Goal: Task Accomplishment & Management: Use online tool/utility

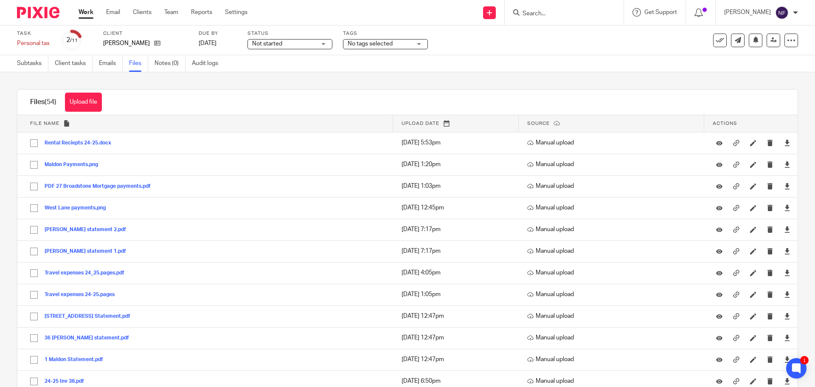
click at [557, 16] on input "Search" at bounding box center [560, 14] width 76 height 8
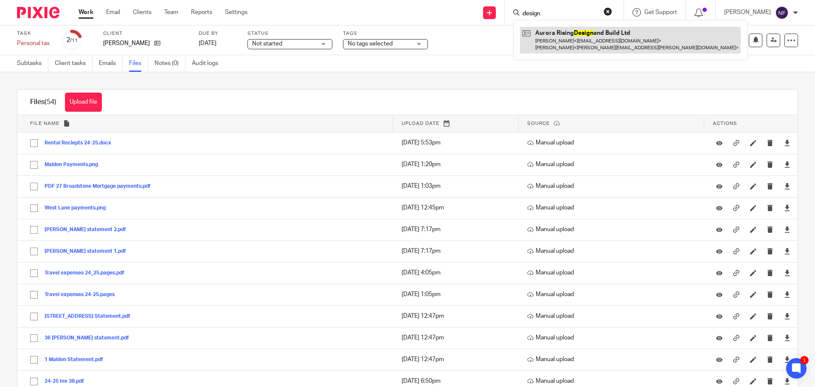
type input "design"
click at [567, 38] on link at bounding box center [630, 40] width 221 height 26
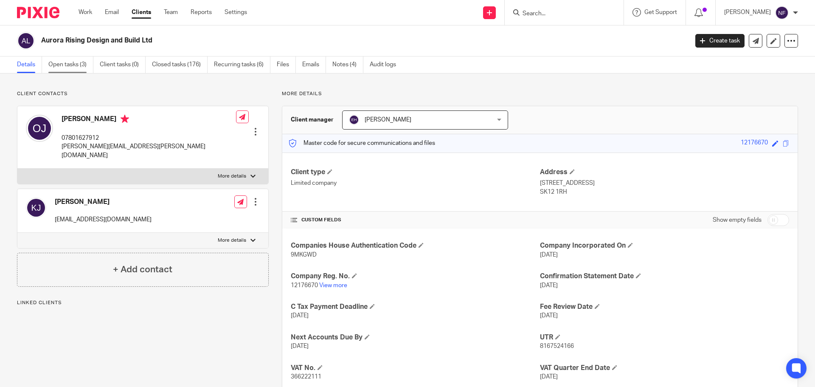
click at [66, 67] on link "Open tasks (3)" at bounding box center [70, 64] width 45 height 17
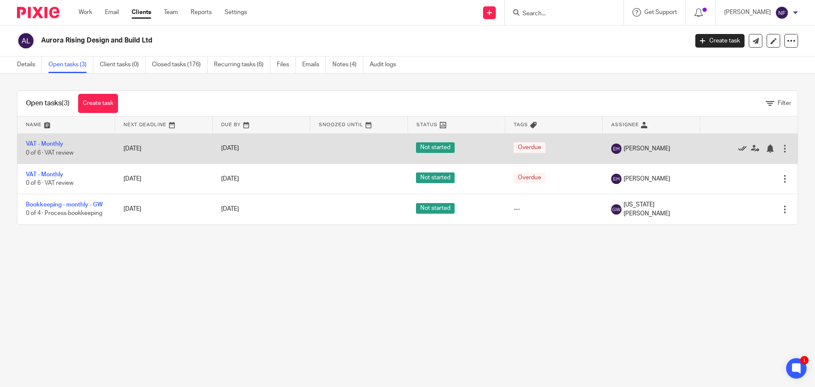
click at [738, 147] on icon at bounding box center [742, 148] width 8 height 8
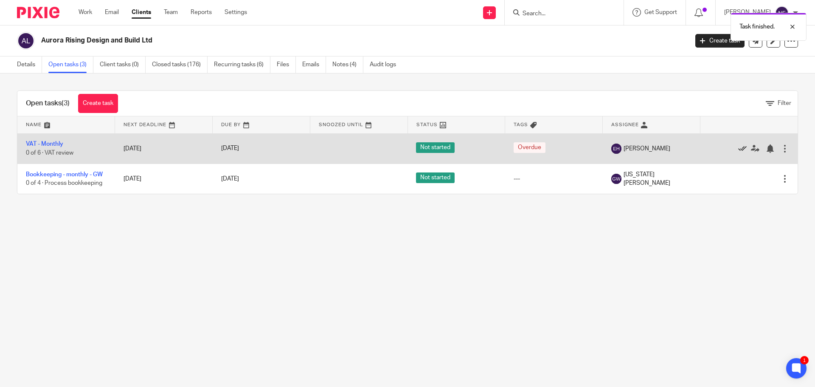
click at [738, 147] on icon at bounding box center [742, 148] width 8 height 8
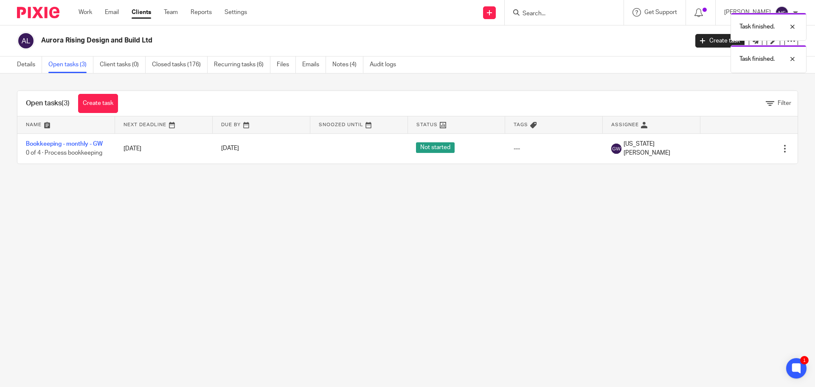
click at [738, 147] on icon at bounding box center [742, 148] width 8 height 8
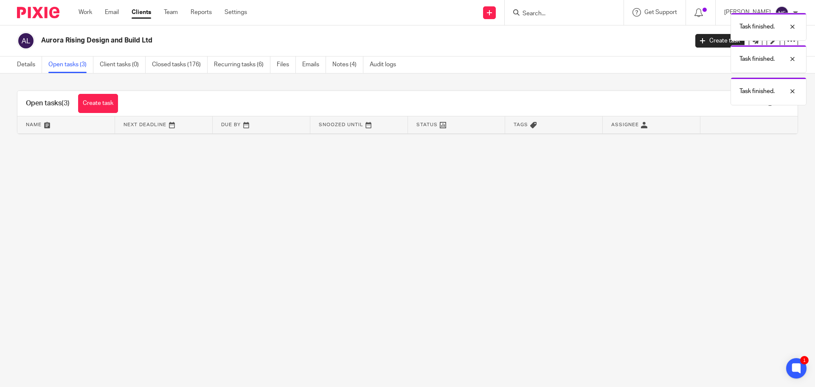
click at [559, 12] on div "Task finished. Task finished. Task finished." at bounding box center [607, 56] width 399 height 97
click at [546, 6] on div at bounding box center [564, 12] width 119 height 25
click at [553, 10] on input "Search" at bounding box center [560, 14] width 76 height 8
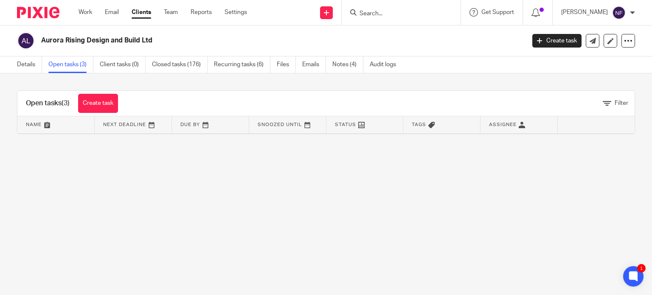
click at [406, 18] on div at bounding box center [401, 12] width 119 height 25
click at [387, 14] on input "Search" at bounding box center [397, 14] width 76 height 8
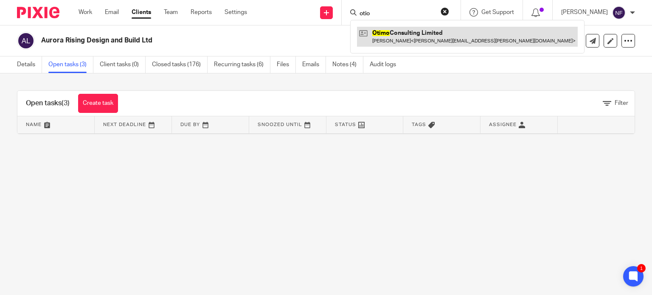
type input "otio"
click at [413, 39] on link at bounding box center [467, 37] width 221 height 20
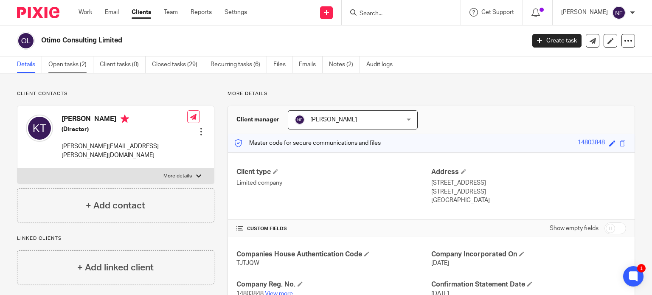
click at [74, 65] on link "Open tasks (2)" at bounding box center [70, 64] width 45 height 17
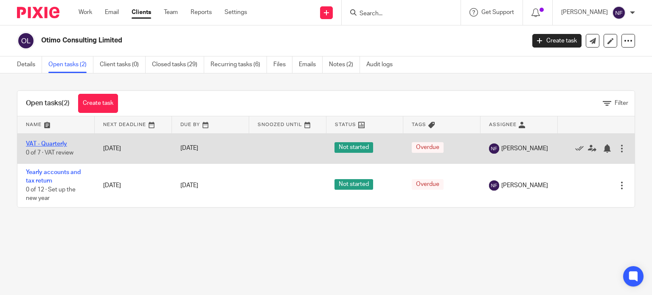
click at [42, 146] on link "VAT - Quarterly" at bounding box center [46, 144] width 41 height 6
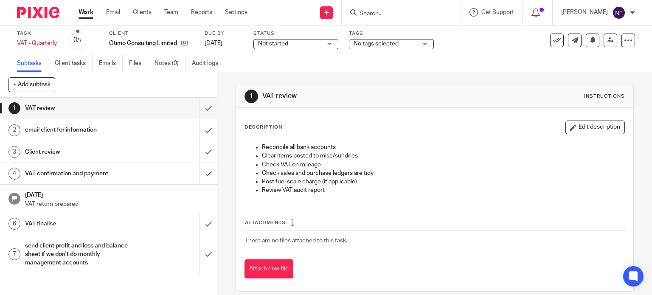
click at [121, 179] on h1 "VAT confirmation and payment" at bounding box center [80, 173] width 111 height 13
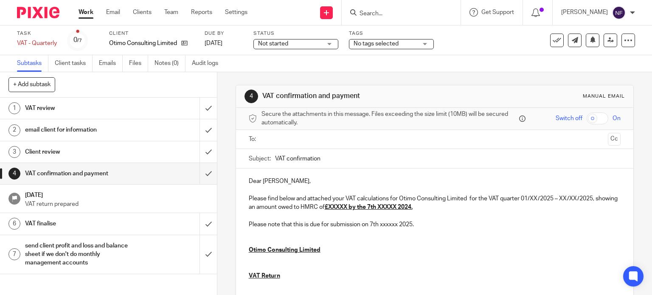
click at [322, 138] on input "text" at bounding box center [435, 140] width 340 height 10
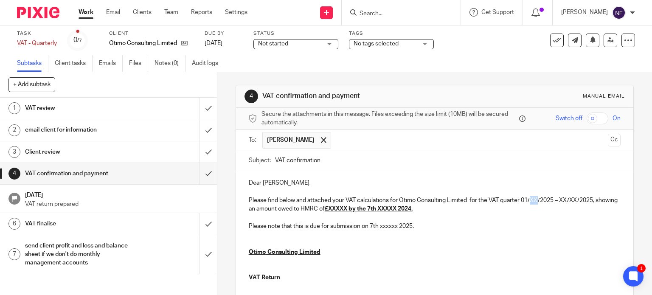
drag, startPoint x: 536, startPoint y: 202, endPoint x: 529, endPoint y: 202, distance: 6.8
click at [529, 202] on p "Please find below and attached your VAT calculations for Otimo Consulting Limit…" at bounding box center [435, 204] width 372 height 17
drag, startPoint x: 575, startPoint y: 202, endPoint x: 558, endPoint y: 200, distance: 17.5
click at [558, 200] on p "Please find below and attached your VAT calculations for Otimo Consulting Limit…" at bounding box center [435, 204] width 372 height 17
drag, startPoint x: 363, startPoint y: 207, endPoint x: 352, endPoint y: 206, distance: 12.0
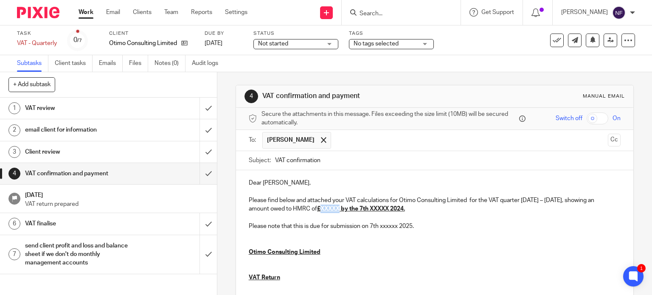
click at [352, 206] on u "£XXXXX by the 7th XXXXX 2024." at bounding box center [361, 209] width 88 height 6
drag, startPoint x: 418, startPoint y: 210, endPoint x: 397, endPoint y: 209, distance: 20.4
click at [397, 209] on u "£5,247 by the 7th XXXXX 2024." at bounding box center [359, 209] width 84 height 6
click at [376, 209] on u "£5,247 by the 7th September 2024." at bounding box center [346, 209] width 59 height 6
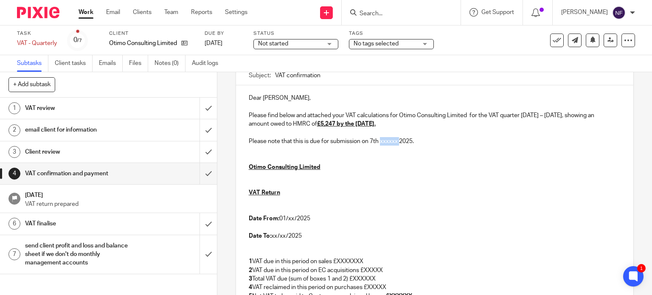
drag, startPoint x: 398, startPoint y: 140, endPoint x: 378, endPoint y: 143, distance: 20.2
click at [378, 143] on p "Please note that this is due for submission on 7th xxxxxx 2025." at bounding box center [435, 141] width 372 height 8
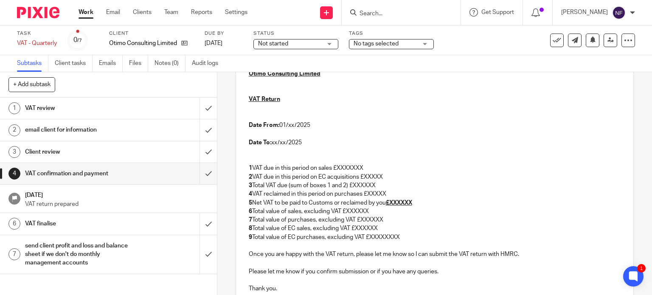
scroll to position [212, 0]
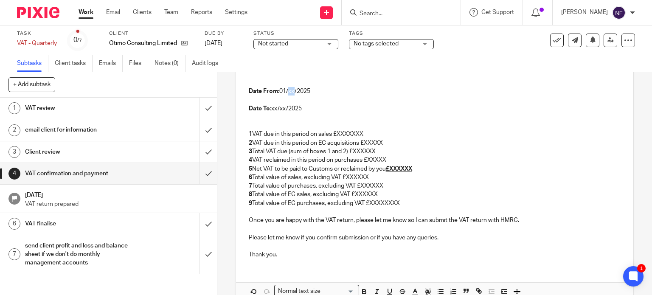
drag, startPoint x: 292, startPoint y: 90, endPoint x: 286, endPoint y: 90, distance: 5.9
click at [286, 90] on p "Date From: 01/xx/2025" at bounding box center [435, 91] width 372 height 8
drag, startPoint x: 283, startPoint y: 106, endPoint x: 270, endPoint y: 106, distance: 12.7
click at [270, 106] on p "Date To: xx/xx/2025" at bounding box center [435, 108] width 372 height 8
drag, startPoint x: 365, startPoint y: 132, endPoint x: 338, endPoint y: 135, distance: 26.9
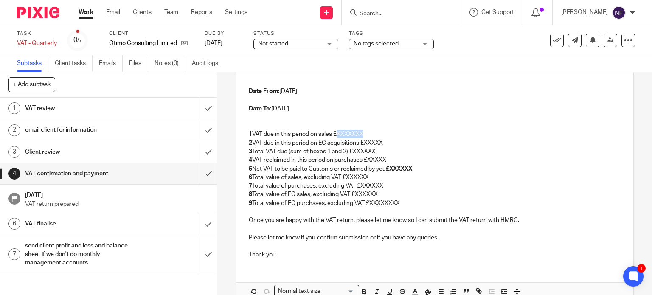
click at [338, 135] on p "1 VAT due in this period on sales £XXXXXXX" at bounding box center [435, 134] width 372 height 8
drag, startPoint x: 386, startPoint y: 143, endPoint x: 365, endPoint y: 143, distance: 20.8
click at [365, 143] on p "2 VAT due in this period on EC acquisitions £XXXXX" at bounding box center [435, 143] width 372 height 8
drag, startPoint x: 377, startPoint y: 152, endPoint x: 353, endPoint y: 149, distance: 24.4
click at [353, 149] on p "3 Total VAT due (sum of boxes 1 and 2) £XXXXXX" at bounding box center [435, 151] width 372 height 8
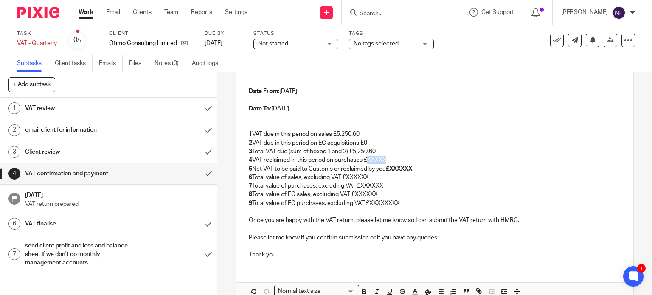
drag, startPoint x: 389, startPoint y: 159, endPoint x: 366, endPoint y: 159, distance: 23.4
click at [366, 159] on p "4 VAT reclaimed in this period on purchases £XXXXX" at bounding box center [435, 160] width 372 height 8
drag, startPoint x: 419, startPoint y: 169, endPoint x: 389, endPoint y: 168, distance: 29.7
click at [389, 168] on p "5 Net VAT to be paid to Customs or reclaimed by you £XXXXXX" at bounding box center [435, 169] width 372 height 8
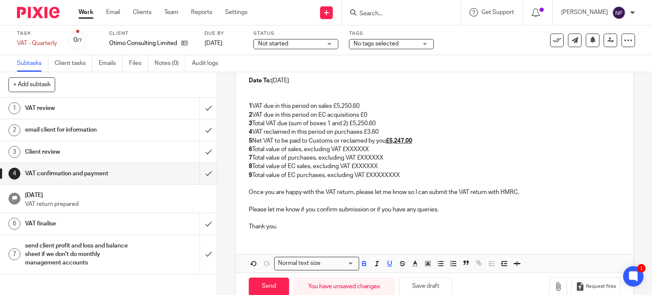
scroll to position [255, 0]
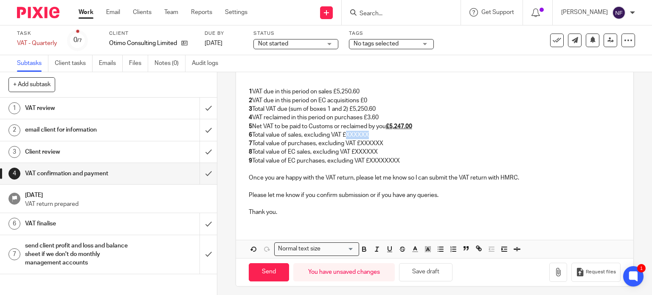
drag, startPoint x: 372, startPoint y: 134, endPoint x: 346, endPoint y: 134, distance: 25.1
click at [346, 134] on p "6 Total value of sales, excluding VAT £XXXXXX" at bounding box center [435, 135] width 372 height 8
drag, startPoint x: 384, startPoint y: 141, endPoint x: 358, endPoint y: 139, distance: 25.5
click at [358, 139] on p "7 Total value of purchases, excluding VAT £XXXXXX" at bounding box center [435, 143] width 372 height 8
drag, startPoint x: 380, startPoint y: 153, endPoint x: 354, endPoint y: 152, distance: 26.4
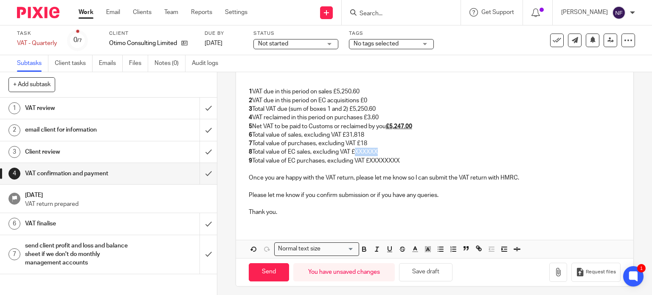
click at [354, 152] on p "8 Total value of EC sales, excluding VAT £XXXXXX" at bounding box center [435, 152] width 372 height 8
drag, startPoint x: 400, startPoint y: 159, endPoint x: 369, endPoint y: 158, distance: 31.4
click at [369, 158] on p "9 Total value of EC purchases, excluding VAT £XXXXXXXX" at bounding box center [435, 161] width 372 height 8
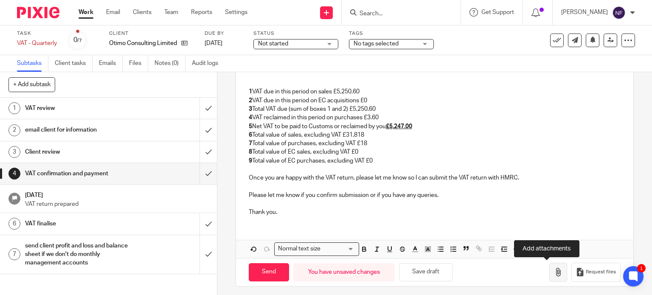
click at [549, 277] on button "button" at bounding box center [558, 272] width 18 height 19
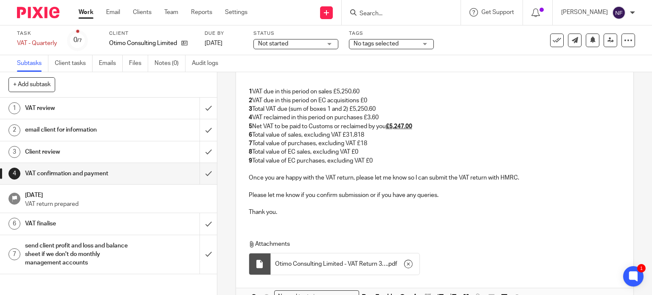
scroll to position [305, 0]
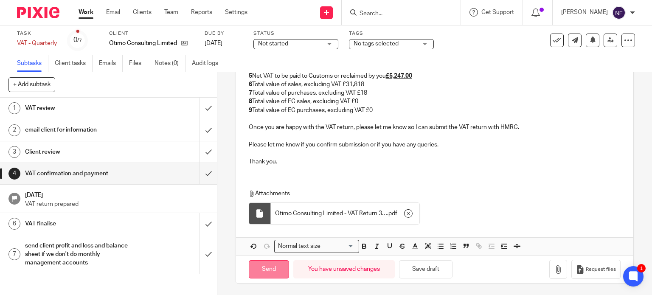
click at [263, 269] on input "Send" at bounding box center [269, 269] width 40 height 18
type input "Sent"
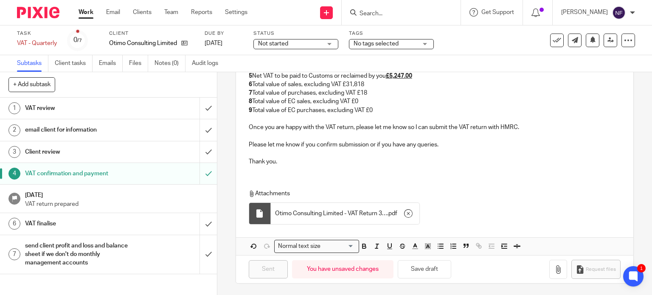
click at [397, 13] on input "Search" at bounding box center [397, 14] width 76 height 8
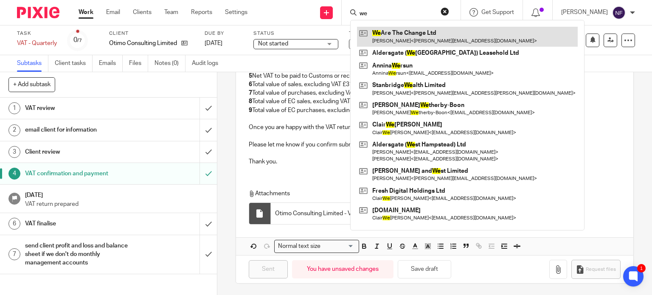
type input "we"
click at [406, 34] on link at bounding box center [467, 37] width 221 height 20
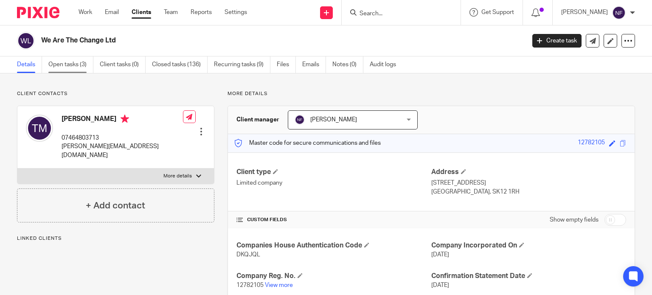
click at [73, 61] on link "Open tasks (3)" at bounding box center [70, 64] width 45 height 17
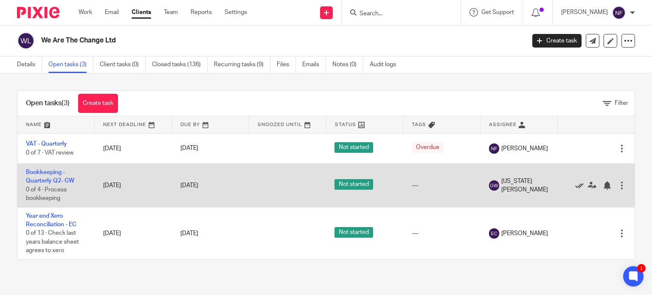
click at [575, 185] on icon at bounding box center [579, 185] width 8 height 8
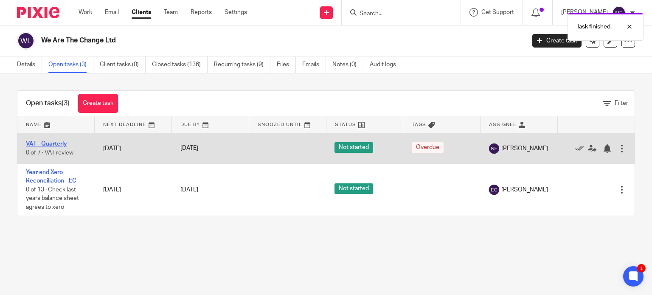
click at [48, 143] on link "VAT - Quarterly" at bounding box center [46, 144] width 41 height 6
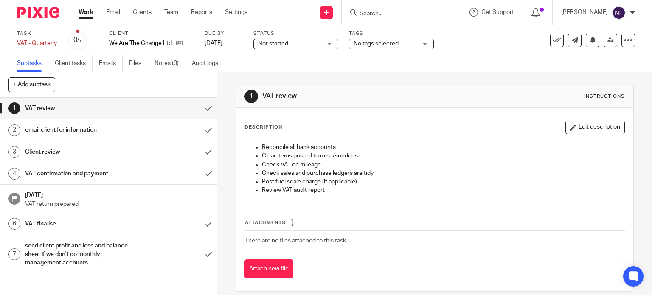
click at [71, 176] on h1 "VAT confirmation and payment" at bounding box center [80, 173] width 111 height 13
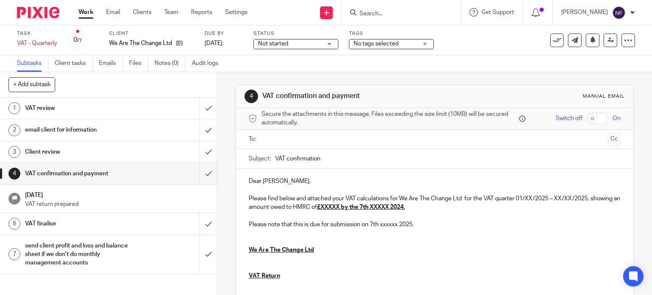
click at [280, 143] on input "text" at bounding box center [435, 140] width 340 height 10
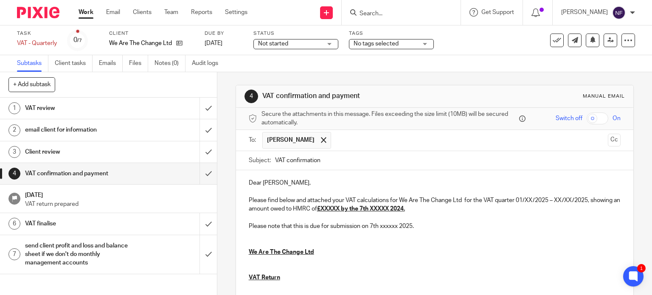
click at [527, 202] on p "Please find below and attached your VAT calculations for We Are The Change Ltd …" at bounding box center [435, 204] width 372 height 17
drag, startPoint x: 371, startPoint y: 212, endPoint x: 348, endPoint y: 212, distance: 22.9
click at [348, 212] on p "Please find below and attached your VAT calculations for We Are The Change Ltd …" at bounding box center [435, 204] width 372 height 17
drag, startPoint x: 425, startPoint y: 212, endPoint x: 405, endPoint y: 212, distance: 20.4
click at [405, 212] on p "Please find below and attached your VAT calculations for We Are The Change Ltd …" at bounding box center [435, 204] width 372 height 17
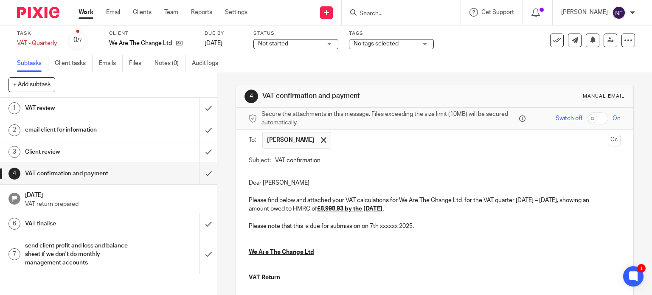
click at [384, 210] on u "£8,998.93 by the 7th September 2024." at bounding box center [350, 209] width 67 height 6
drag, startPoint x: 398, startPoint y: 227, endPoint x: 375, endPoint y: 227, distance: 22.9
click at [375, 227] on p "Please note that this is due for submission on 7th xxxxxx 2025." at bounding box center [435, 226] width 372 height 8
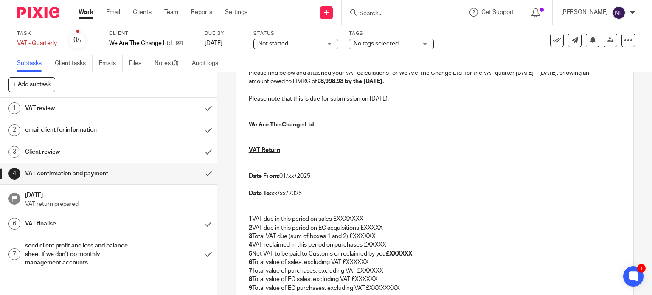
scroll to position [170, 0]
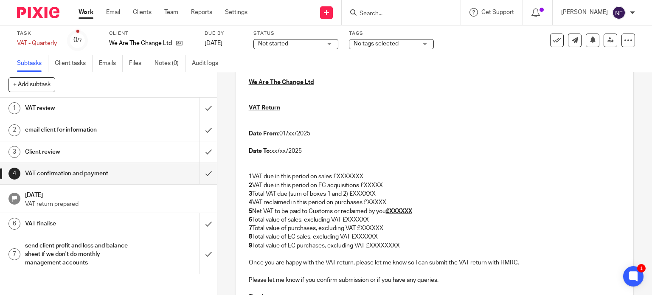
click at [290, 135] on p "Date From: 01/xx/2025" at bounding box center [435, 134] width 372 height 8
drag, startPoint x: 284, startPoint y: 150, endPoint x: 271, endPoint y: 150, distance: 12.7
click at [271, 150] on p "Date To: xx/xx/2025" at bounding box center [435, 151] width 372 height 8
drag, startPoint x: 370, startPoint y: 176, endPoint x: 336, endPoint y: 175, distance: 33.6
click at [336, 175] on p "1 VAT due in this period on sales £XXXXXXX" at bounding box center [435, 176] width 372 height 8
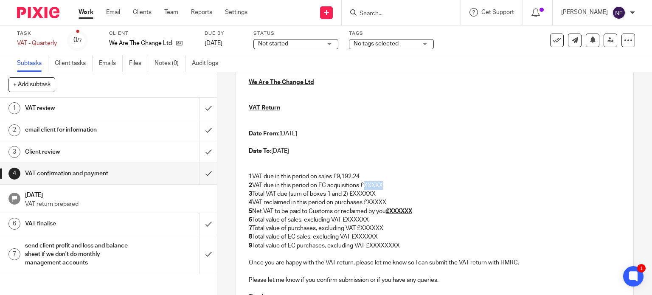
drag, startPoint x: 387, startPoint y: 183, endPoint x: 364, endPoint y: 183, distance: 22.9
click at [364, 183] on p "2 VAT due in this period on EC acquisitions £XXXXX" at bounding box center [435, 185] width 372 height 8
drag, startPoint x: 363, startPoint y: 178, endPoint x: 336, endPoint y: 179, distance: 27.6
click at [336, 179] on p "1 VAT due in this period on sales £9,192.24" at bounding box center [435, 176] width 372 height 8
copy p "9,192.24"
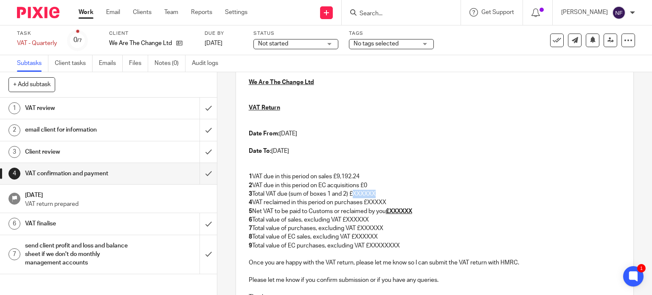
drag, startPoint x: 380, startPoint y: 193, endPoint x: 351, endPoint y: 189, distance: 29.5
click at [351, 190] on p "3 Total VAT due (sum of boxes 1 and 2) £XXXXXX" at bounding box center [435, 194] width 372 height 8
drag, startPoint x: 389, startPoint y: 204, endPoint x: 366, endPoint y: 201, distance: 23.1
click at [366, 201] on p "4 VAT reclaimed in this period on purchases £XXXXX" at bounding box center [435, 202] width 372 height 8
drag, startPoint x: 415, startPoint y: 211, endPoint x: 389, endPoint y: 211, distance: 25.5
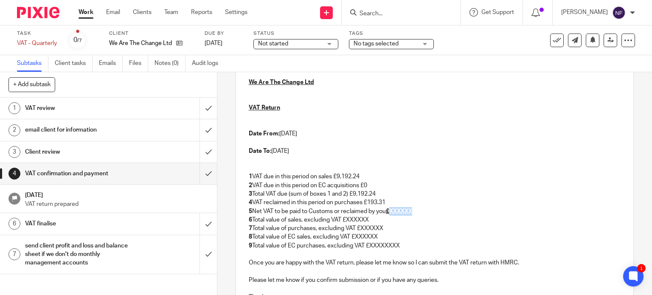
click at [389, 211] on p "5 Net VAT to be paid to Customs or reclaimed by you £XXXXXX" at bounding box center [435, 211] width 372 height 8
click at [389, 211] on u "£8," at bounding box center [390, 211] width 8 height 6
drag, startPoint x: 371, startPoint y: 223, endPoint x: 346, endPoint y: 219, distance: 25.7
click at [346, 219] on p "6 Total value of sales, excluding VAT £XXXXXX" at bounding box center [435, 220] width 372 height 8
drag, startPoint x: 383, startPoint y: 227, endPoint x: 360, endPoint y: 227, distance: 22.5
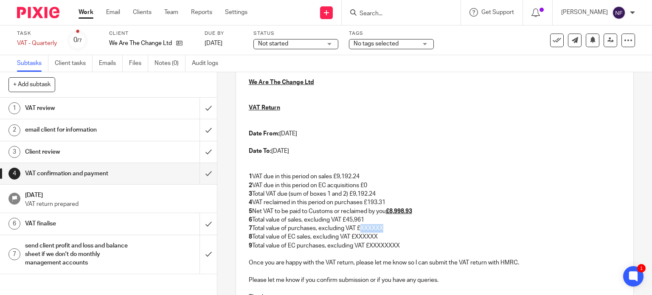
click at [360, 227] on p "7 Total value of purchases, excluding VAT £XXXXXX" at bounding box center [435, 228] width 372 height 8
drag, startPoint x: 378, startPoint y: 237, endPoint x: 355, endPoint y: 237, distance: 22.5
click at [355, 237] on p "8 Total value of EC sales, excluding VAT £XXXXXX" at bounding box center [435, 237] width 372 height 8
drag, startPoint x: 398, startPoint y: 248, endPoint x: 369, endPoint y: 246, distance: 28.9
click at [369, 246] on p "9 Total value of EC purchases, excluding VAT £XXXXXXXX" at bounding box center [435, 246] width 372 height 8
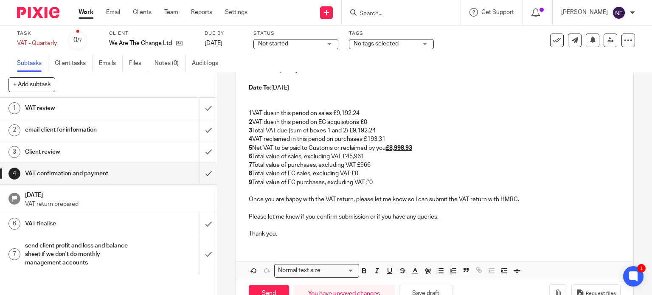
scroll to position [257, 0]
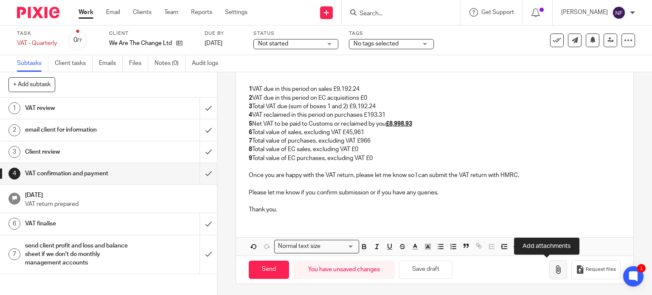
click at [549, 271] on button "button" at bounding box center [558, 269] width 18 height 19
click at [127, 18] on div "Work Email Clients Team Reports Settings Work Email Clients Team Reports Settin…" at bounding box center [165, 12] width 190 height 25
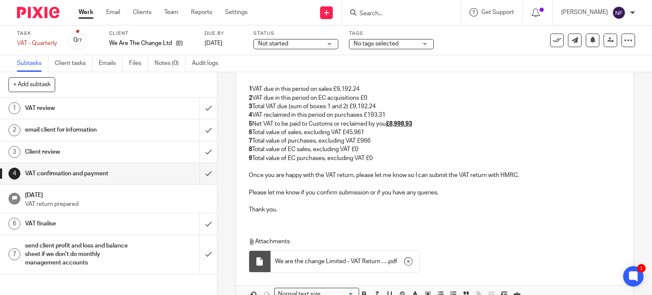
click at [364, 206] on p "Thank you." at bounding box center [435, 210] width 372 height 8
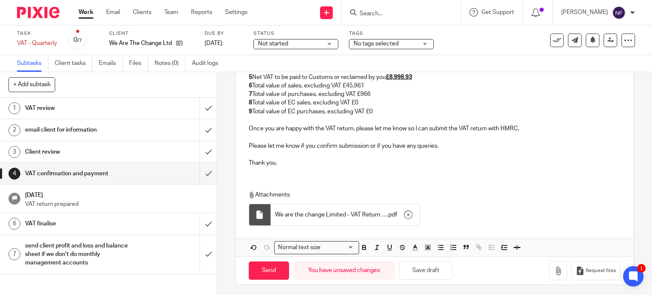
scroll to position [305, 0]
click at [265, 265] on input "Send" at bounding box center [269, 269] width 40 height 18
type input "Sent"
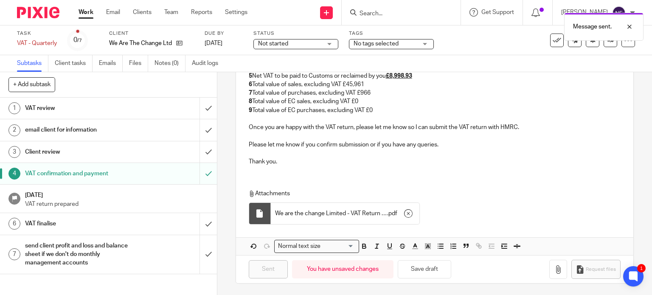
scroll to position [8, 0]
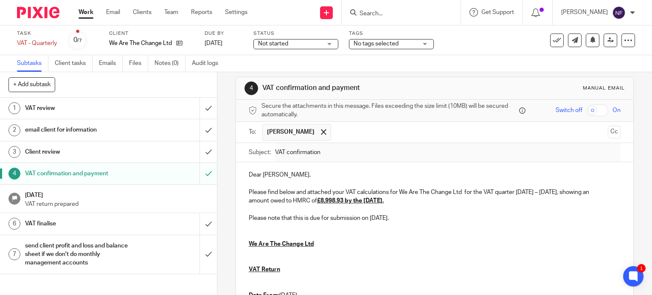
click at [396, 15] on input "Search" at bounding box center [397, 14] width 76 height 8
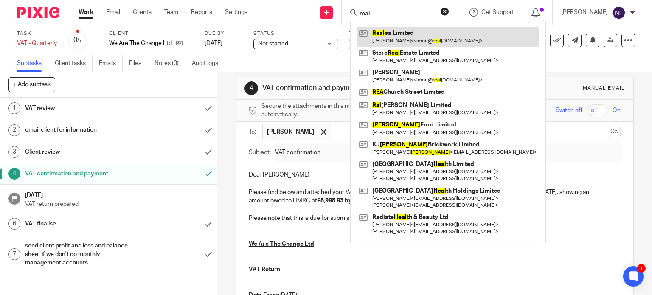
type input "real"
click at [432, 34] on link at bounding box center [448, 37] width 182 height 20
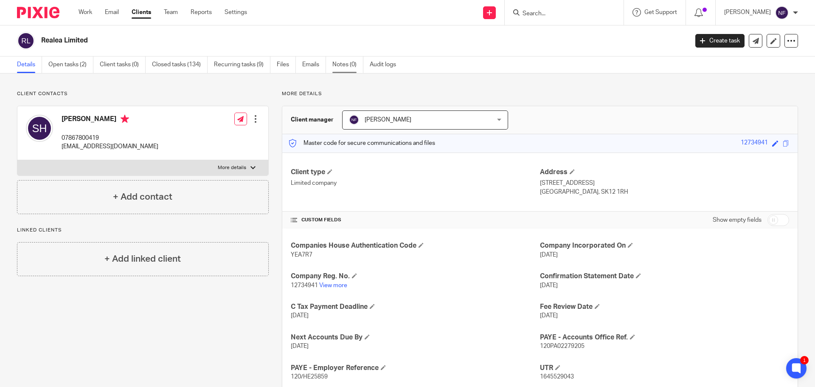
click at [347, 61] on link "Notes (0)" at bounding box center [347, 64] width 31 height 17
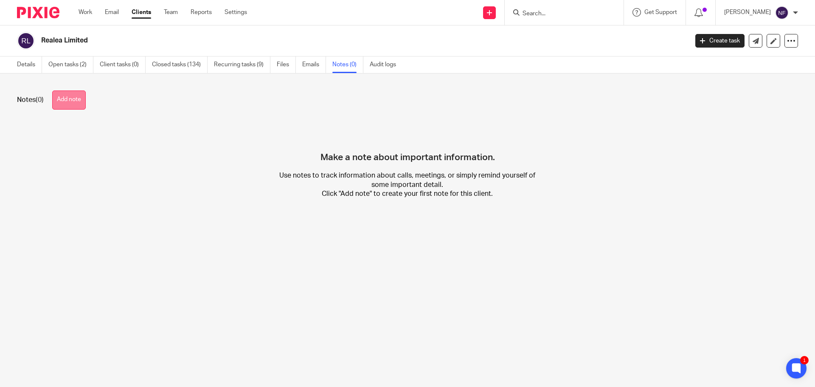
click at [74, 100] on button "Add note" at bounding box center [69, 99] width 34 height 19
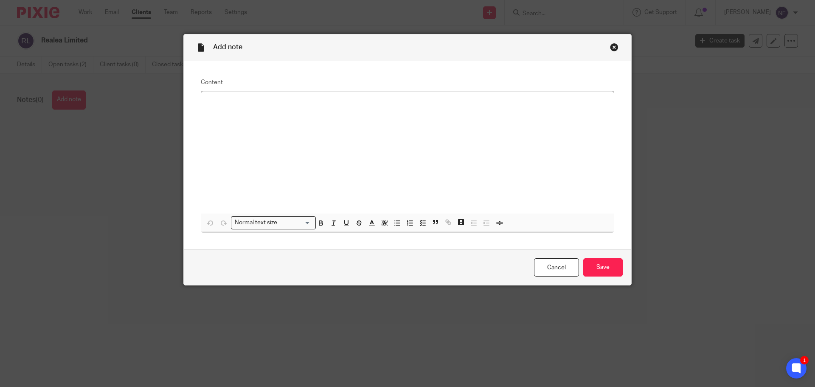
click at [263, 108] on div at bounding box center [407, 152] width 413 height 122
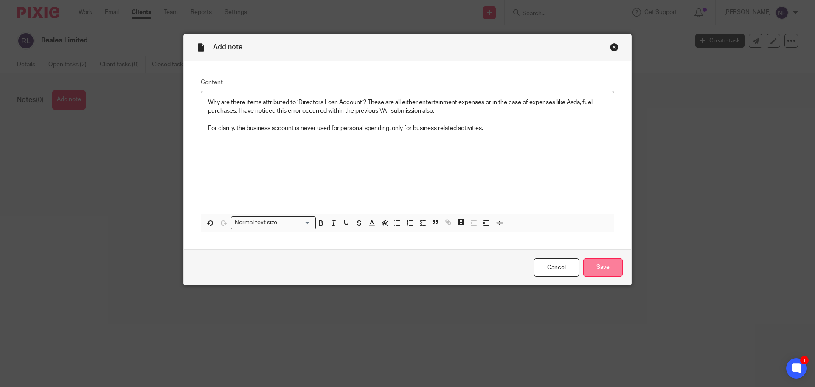
click at [606, 259] on input "Save" at bounding box center [602, 267] width 39 height 18
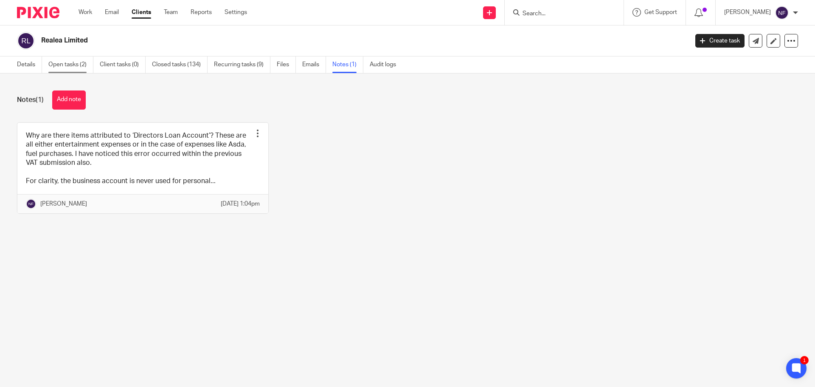
click at [74, 64] on link "Open tasks (2)" at bounding box center [70, 64] width 45 height 17
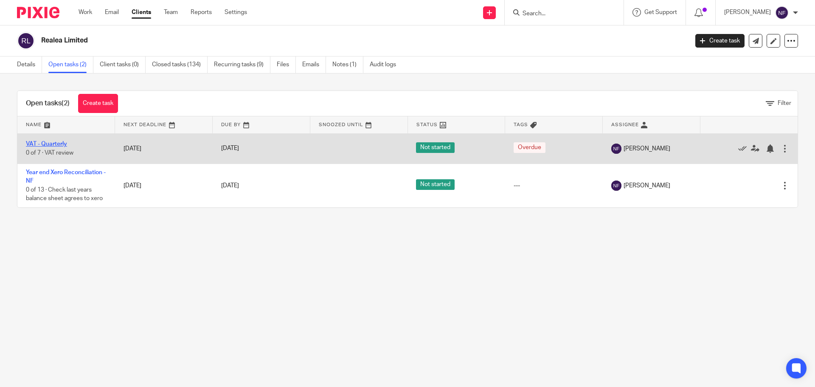
click at [57, 141] on link "VAT - Quarterly" at bounding box center [46, 144] width 41 height 6
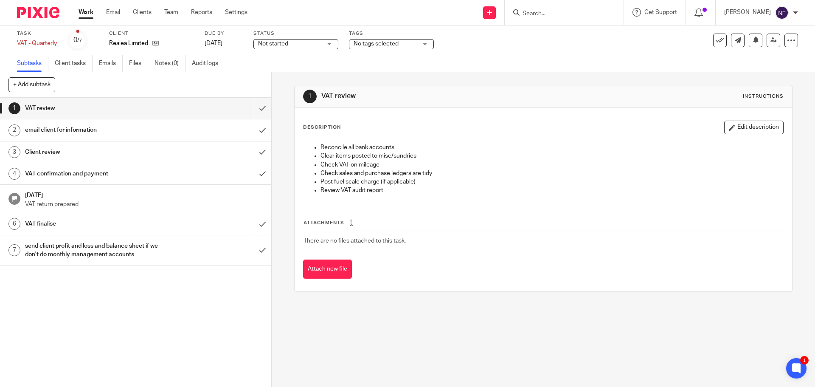
click at [125, 178] on h1 "VAT confirmation and payment" at bounding box center [98, 173] width 147 height 13
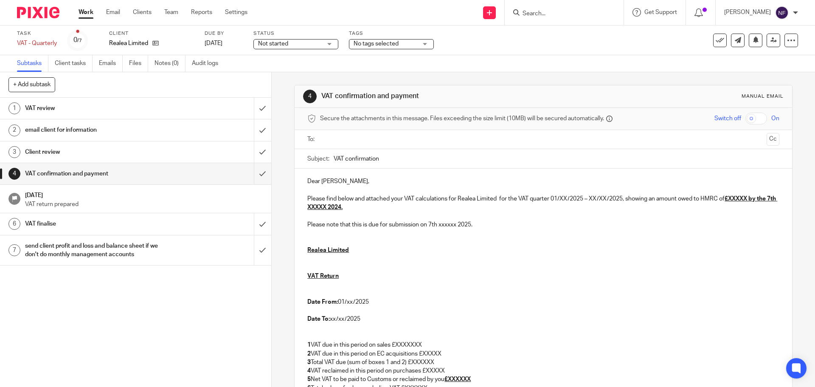
click at [373, 135] on input "text" at bounding box center [543, 140] width 440 height 10
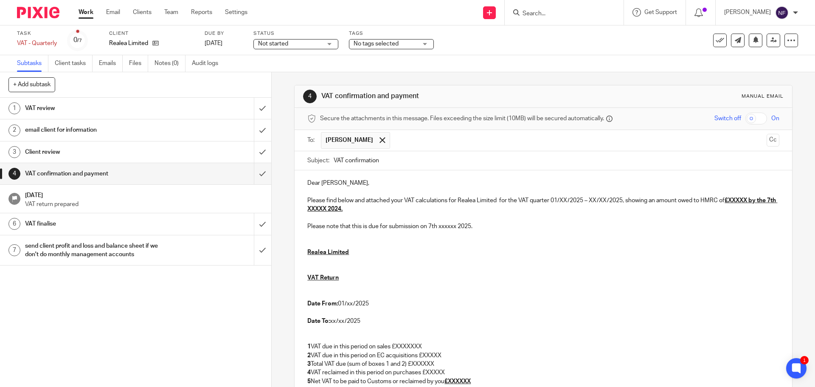
click at [566, 201] on p "Please find below and attached your VAT calculations for Realea Limited for the…" at bounding box center [543, 204] width 472 height 17
drag, startPoint x: 606, startPoint y: 200, endPoint x: 586, endPoint y: 200, distance: 19.1
click at [586, 200] on p "Please find below and attached your VAT calculations for Realea Limited for the…" at bounding box center [543, 204] width 472 height 17
drag, startPoint x: 746, startPoint y: 199, endPoint x: 727, endPoint y: 197, distance: 18.8
click at [727, 197] on u "£XXXXX by the 7th XXXXX 2024." at bounding box center [536, 204] width 459 height 14
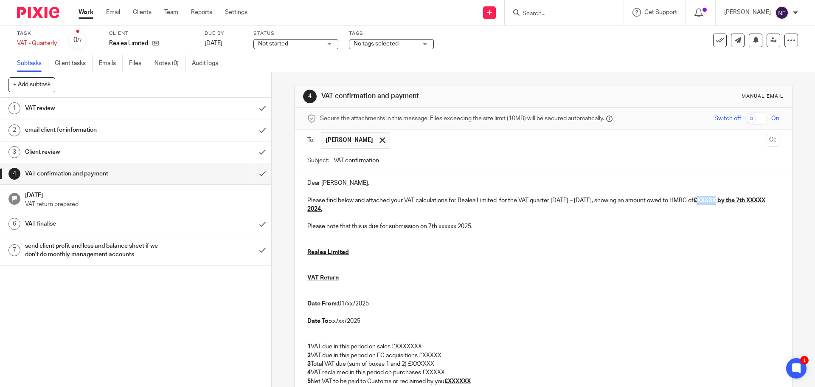
drag, startPoint x: 713, startPoint y: 198, endPoint x: 698, endPoint y: 198, distance: 15.3
click at [698, 198] on p "Please find below and attached your VAT calculations for Realea Limited for the…" at bounding box center [543, 204] width 472 height 17
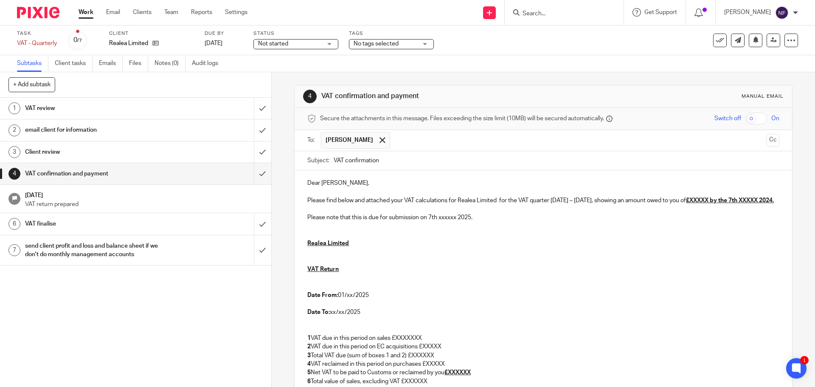
click at [738, 200] on u "£XXXXX by the 7th XXXXX 2024." at bounding box center [730, 200] width 88 height 6
drag, startPoint x: 738, startPoint y: 200, endPoint x: 722, endPoint y: 200, distance: 16.6
click at [722, 200] on u "£XXXXX by the 7th XXXXX 2024." at bounding box center [730, 200] width 88 height 6
click at [738, 200] on u "£XXXXX by the 7th XXXXX 2024." at bounding box center [730, 200] width 88 height 6
drag, startPoint x: 741, startPoint y: 202, endPoint x: 719, endPoint y: 203, distance: 22.1
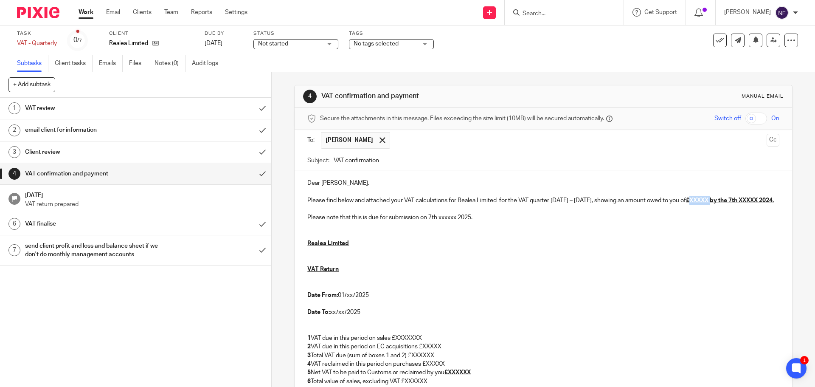
click at [719, 203] on p "Please find below and attached your VAT calculations for Realea Limited for the…" at bounding box center [543, 200] width 472 height 8
drag, startPoint x: 353, startPoint y: 214, endPoint x: 744, endPoint y: 202, distance: 391.3
click at [744, 202] on div "Dear [PERSON_NAME], Please find below and attached your VAT calculations for Re…" at bounding box center [543, 319] width 497 height 299
drag, startPoint x: 456, startPoint y: 215, endPoint x: 437, endPoint y: 215, distance: 18.7
click at [437, 215] on p "Please note that this is due for submission on 7th xxxxxx 2025." at bounding box center [543, 217] width 472 height 8
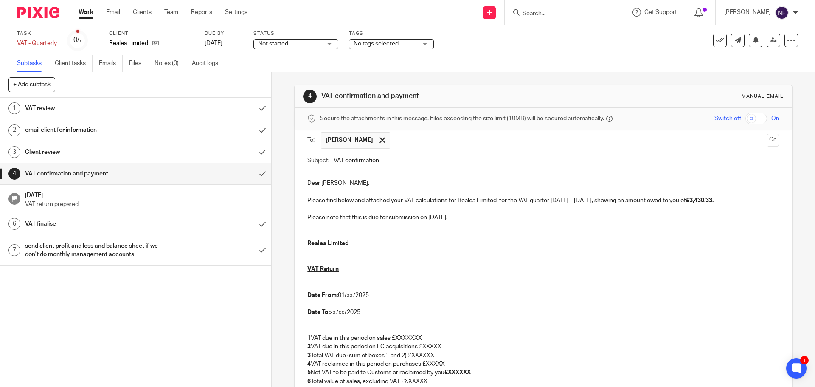
click at [349, 293] on p "Date From: 01/xx/2025" at bounding box center [543, 295] width 472 height 8
drag, startPoint x: 343, startPoint y: 312, endPoint x: 329, endPoint y: 312, distance: 14.0
click at [329, 312] on p "Date To: xx/xx/2025" at bounding box center [543, 312] width 472 height 8
drag, startPoint x: 418, startPoint y: 335, endPoint x: 397, endPoint y: 336, distance: 20.8
click at [397, 336] on p "1 VAT due in this period on sales £XXXXXXX" at bounding box center [543, 338] width 472 height 8
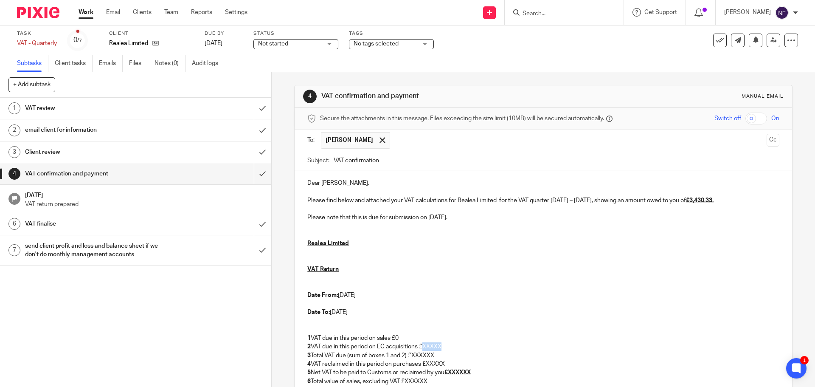
drag, startPoint x: 445, startPoint y: 346, endPoint x: 424, endPoint y: 344, distance: 21.3
click at [424, 344] on p "2 VAT due in this period on EC acquisitions £XXXXX" at bounding box center [543, 346] width 472 height 8
drag, startPoint x: 440, startPoint y: 357, endPoint x: 413, endPoint y: 357, distance: 27.6
click at [413, 357] on p "3 Total VAT due (sum of boxes 1 and 2) £XXXXXX" at bounding box center [543, 355] width 472 height 8
drag, startPoint x: 445, startPoint y: 362, endPoint x: 424, endPoint y: 362, distance: 21.2
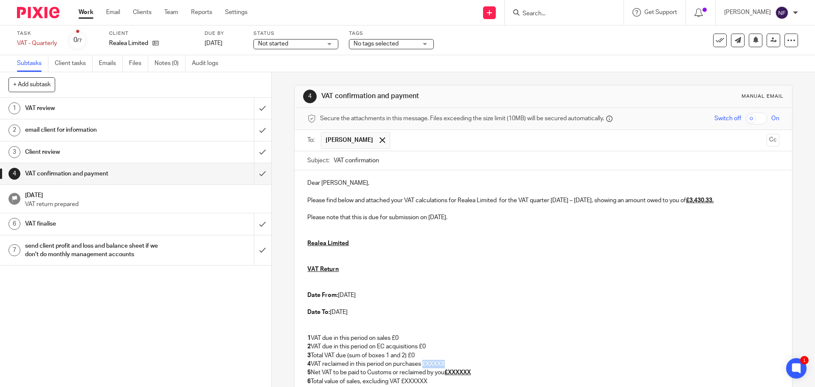
click at [424, 362] on p "4 VAT reclaimed in this period on purchases £XXXXX" at bounding box center [543, 364] width 472 height 8
drag, startPoint x: 476, startPoint y: 372, endPoint x: 451, endPoint y: 372, distance: 24.6
click at [451, 372] on p "5 Net VAT to be paid to Customs or reclaimed by you £XXXXXX" at bounding box center [543, 372] width 472 height 8
drag, startPoint x: 431, startPoint y: 364, endPoint x: 425, endPoint y: 364, distance: 5.1
click at [425, 364] on p "4 VAT reclaimed in this period on purchases £0" at bounding box center [543, 364] width 472 height 8
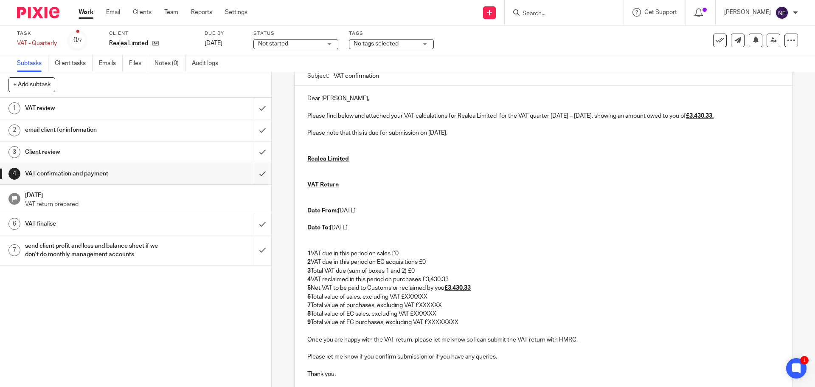
scroll to position [85, 0]
drag, startPoint x: 437, startPoint y: 299, endPoint x: 406, endPoint y: 300, distance: 31.8
click at [406, 300] on p "6 Total value of sales, excluding VAT £XXXXXX" at bounding box center [543, 296] width 472 height 8
drag, startPoint x: 444, startPoint y: 304, endPoint x: 418, endPoint y: 304, distance: 25.9
click at [418, 304] on p "7 Total value of purchases, excluding VAT £XXXXXX" at bounding box center [543, 305] width 472 height 8
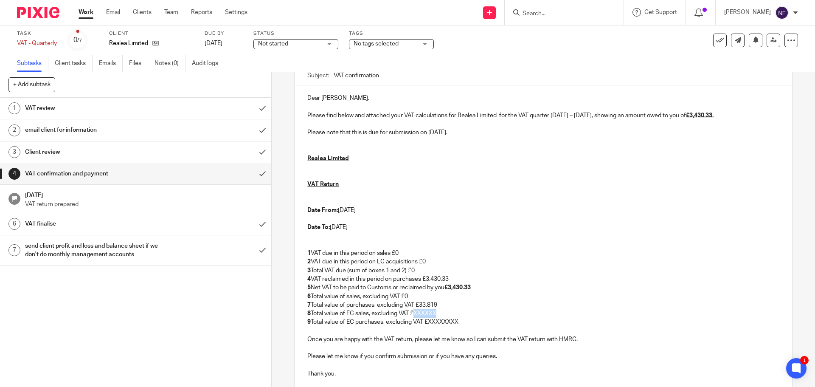
drag, startPoint x: 445, startPoint y: 313, endPoint x: 413, endPoint y: 313, distance: 31.4
click at [413, 313] on p "8 Total value of EC sales, excluding VAT £XXXXXX" at bounding box center [543, 313] width 472 height 8
drag, startPoint x: 464, startPoint y: 320, endPoint x: 428, endPoint y: 320, distance: 36.1
click at [428, 320] on p "9 Total value of EC purchases, excluding VAT £XXXXXXXX" at bounding box center [543, 322] width 472 height 8
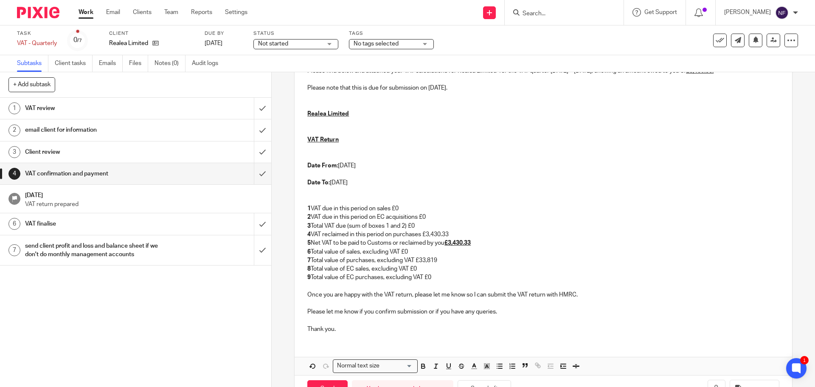
scroll to position [158, 0]
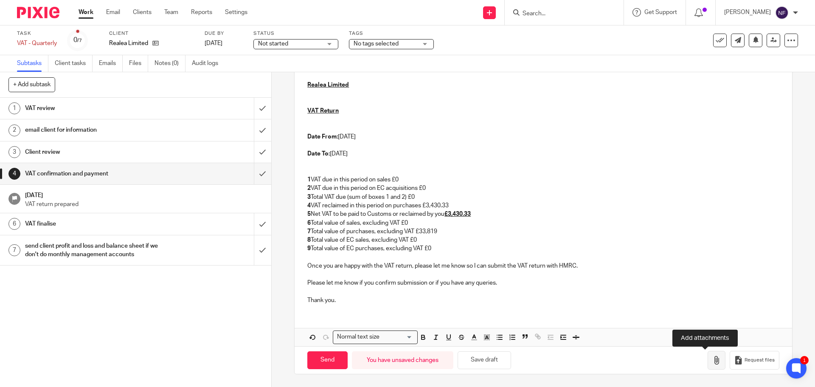
click at [713, 361] on icon "button" at bounding box center [717, 360] width 8 height 8
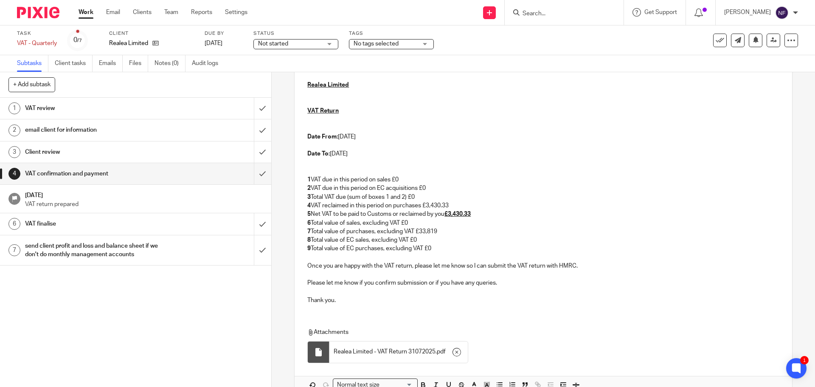
click at [571, 278] on p at bounding box center [543, 274] width 472 height 8
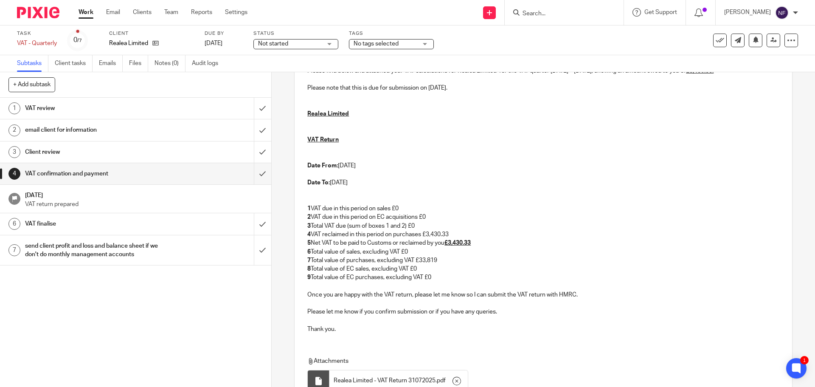
scroll to position [206, 0]
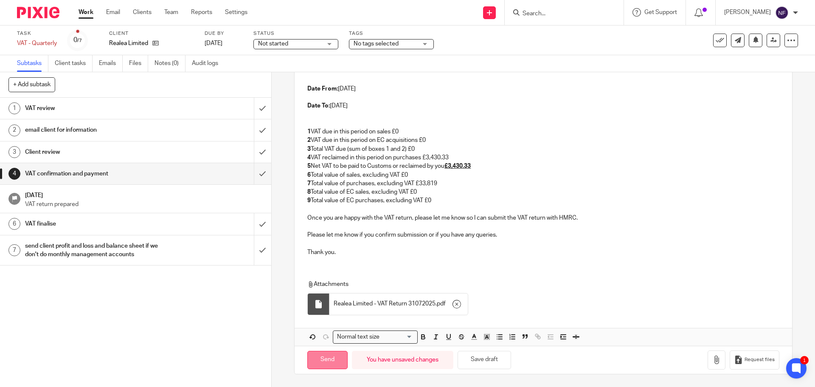
click at [321, 357] on input "Send" at bounding box center [327, 360] width 40 height 18
type input "Sent"
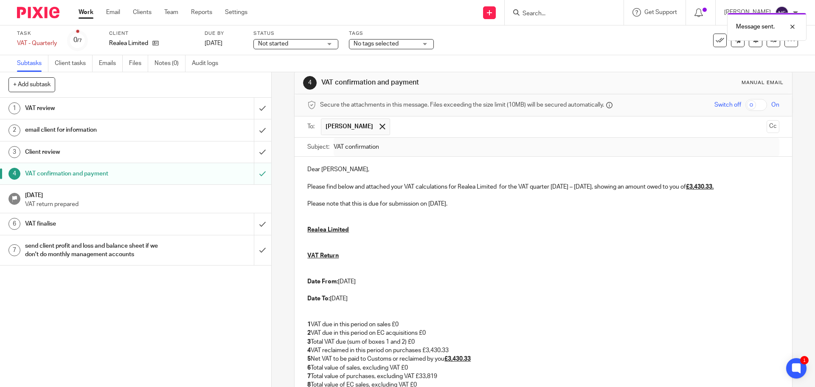
scroll to position [0, 0]
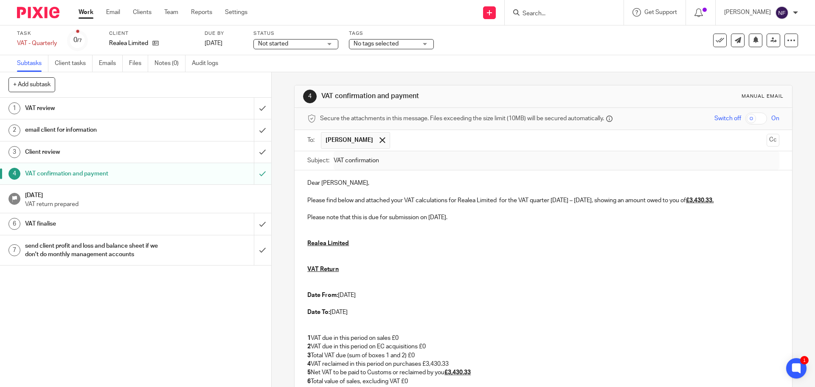
click at [389, 310] on p "Date To: [DATE]" at bounding box center [543, 312] width 472 height 8
